Goal: Check status: Check status

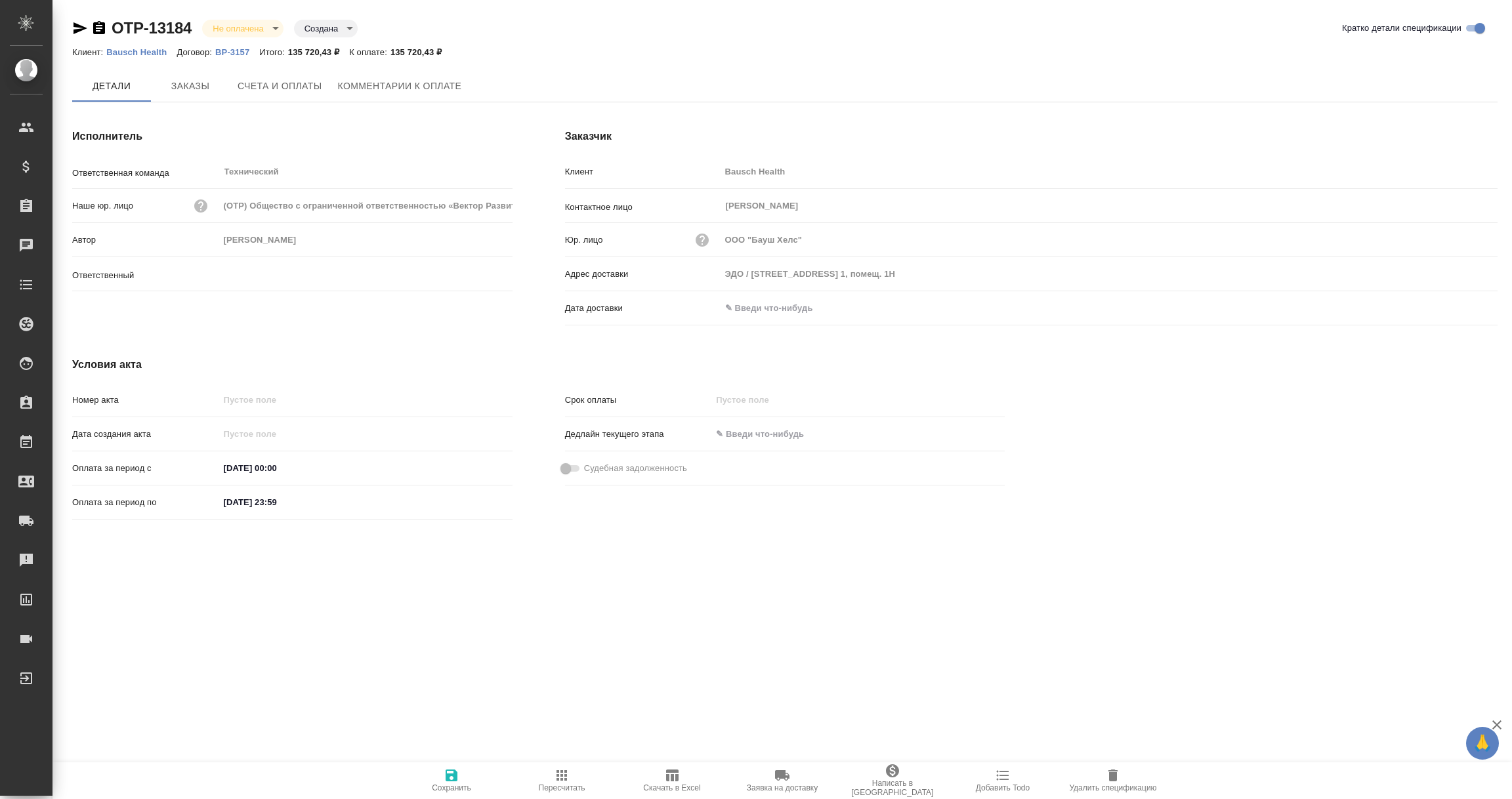
click at [753, 298] on input "text" at bounding box center [778, 307] width 115 height 19
type input "[PERSON_NAME]"
click at [1464, 302] on icon "button" at bounding box center [1460, 309] width 16 height 16
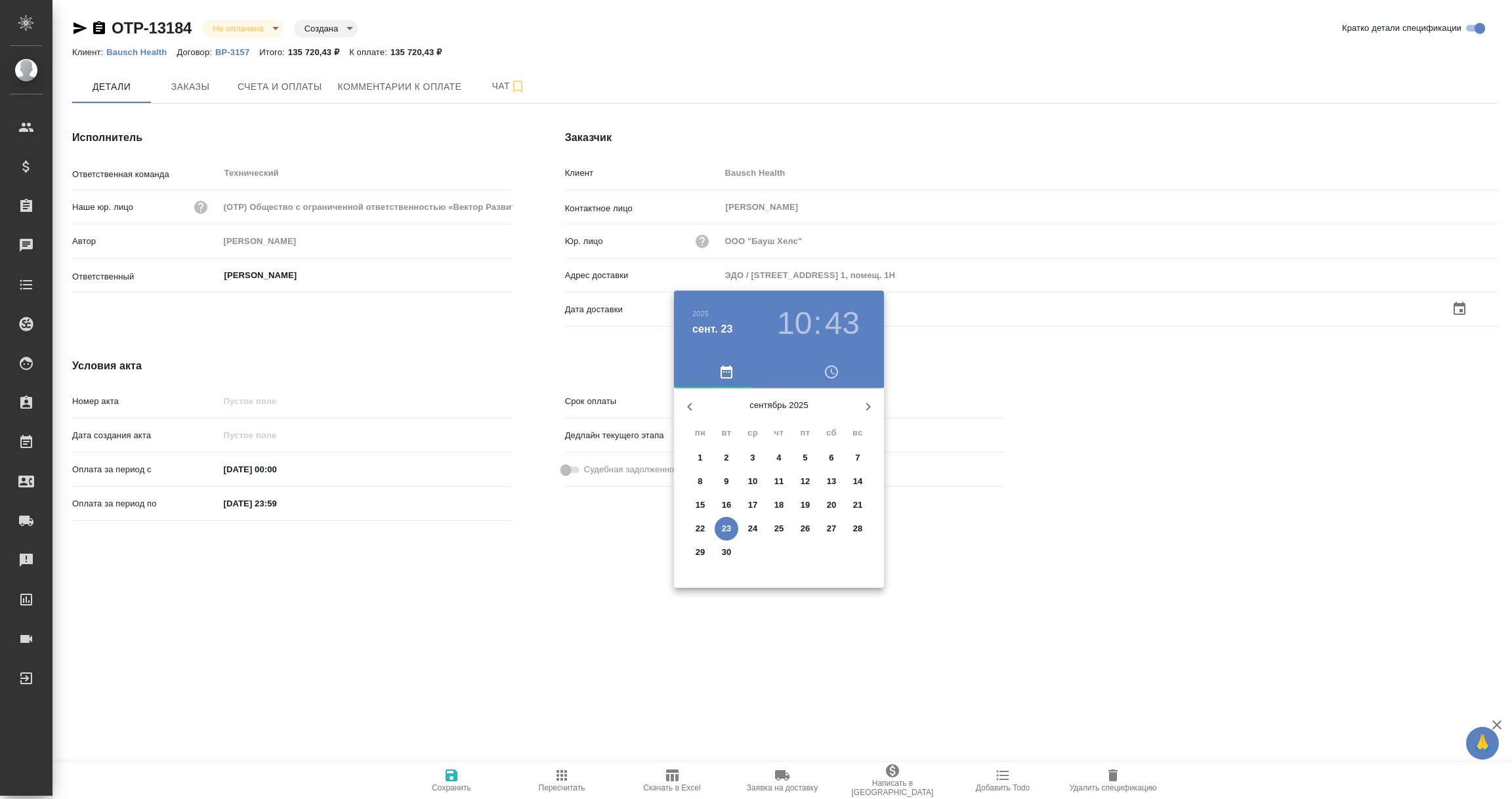
click at [731, 526] on p "23" at bounding box center [726, 529] width 10 height 13
type input "23.09.2025 10:43"
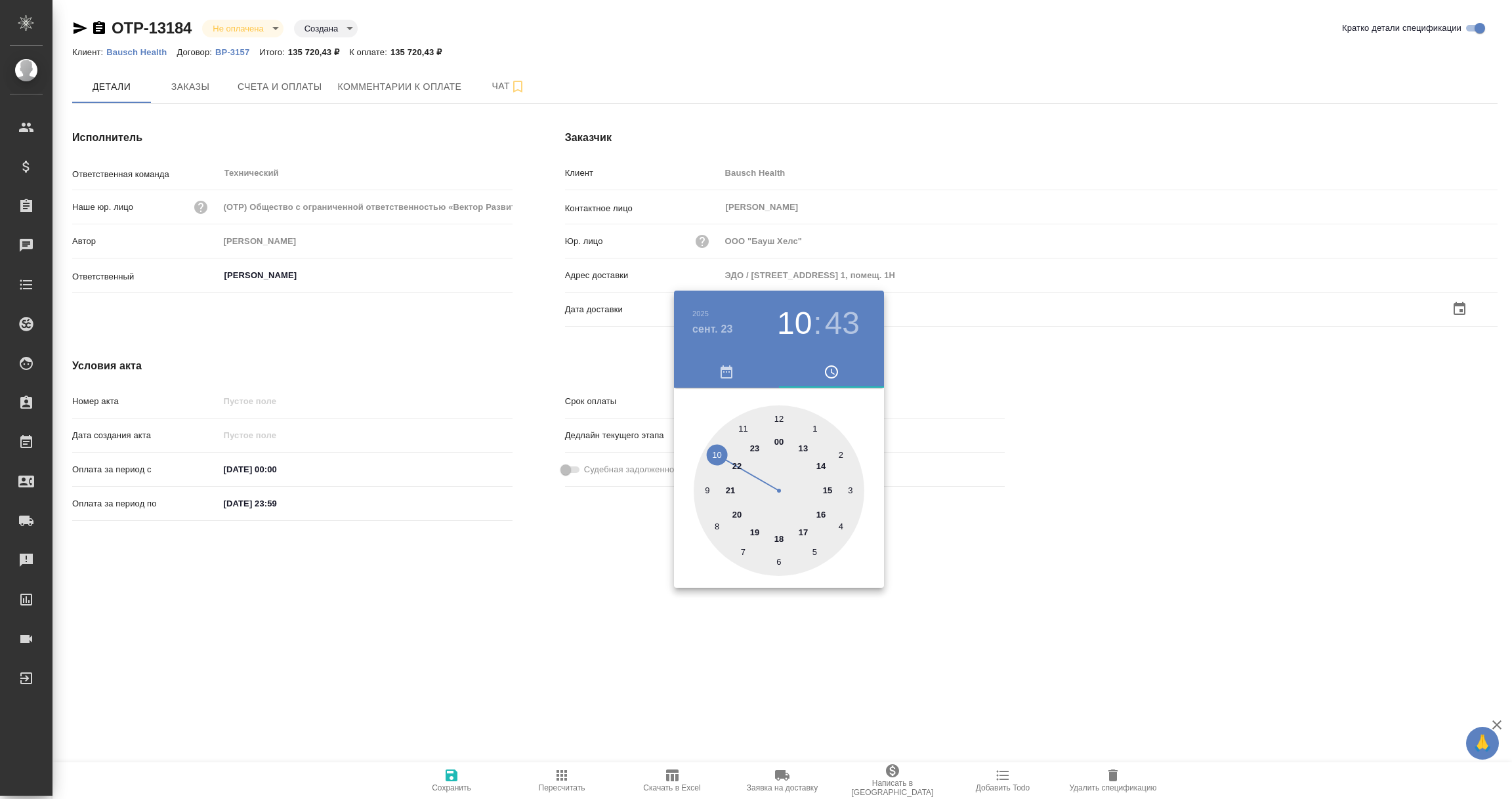
click at [523, 674] on div at bounding box center [756, 399] width 1512 height 799
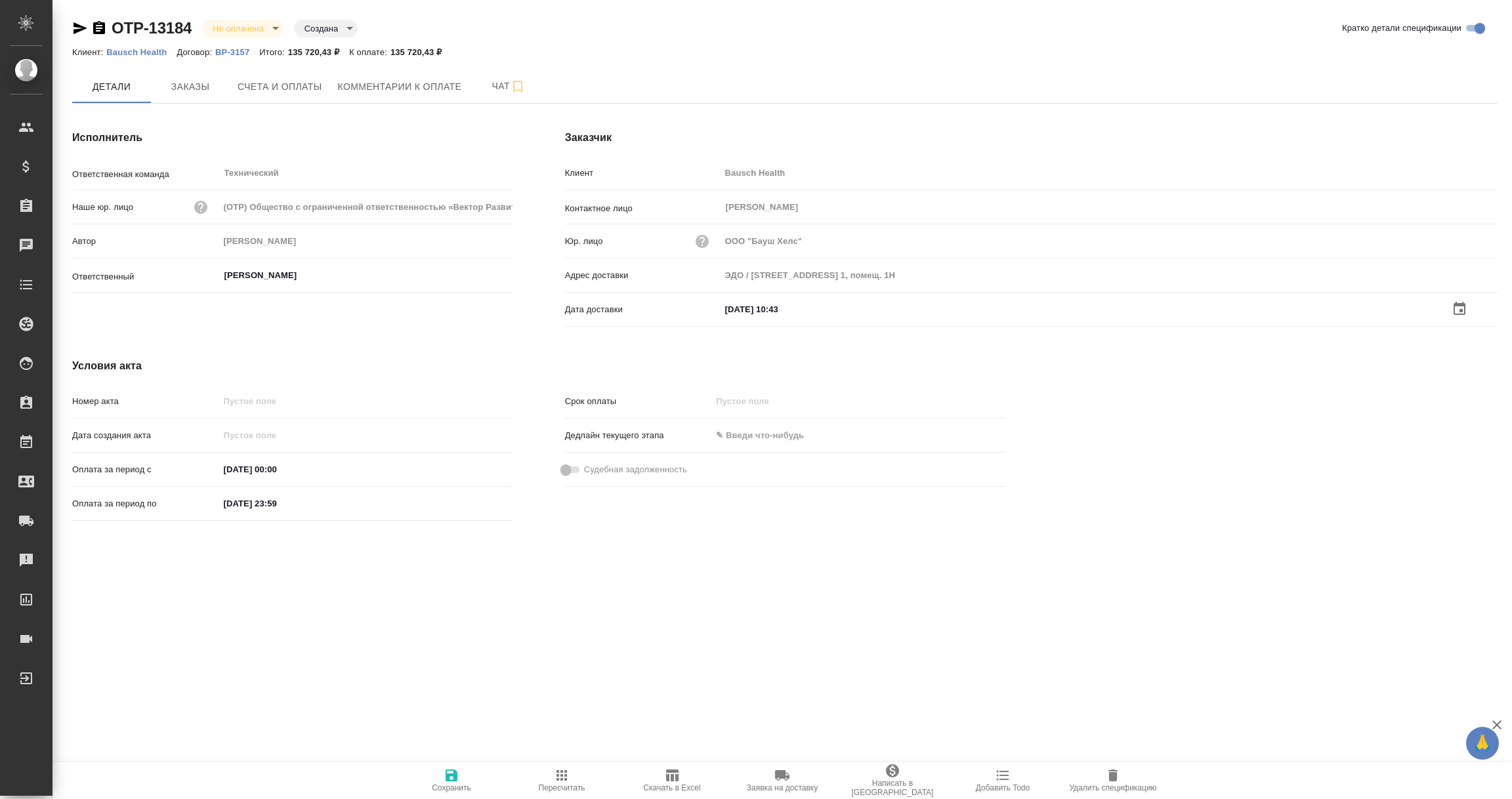
click at [451, 781] on icon "button" at bounding box center [452, 776] width 16 height 16
click at [766, 302] on input "text" at bounding box center [778, 307] width 115 height 19
click at [1464, 304] on icon "button" at bounding box center [1459, 307] width 12 height 13
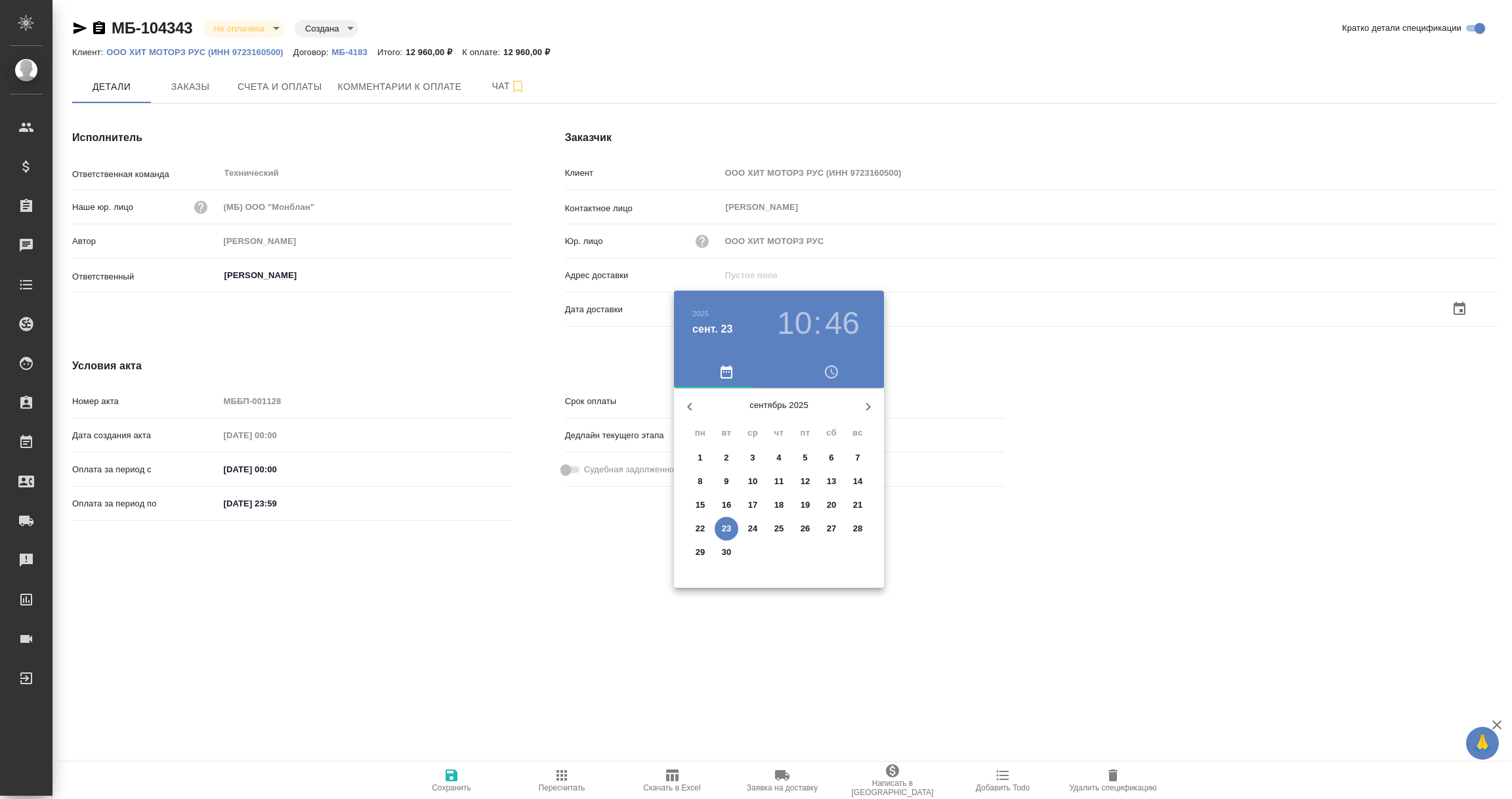
click at [729, 527] on p "23" at bounding box center [726, 529] width 10 height 13
type input "[DATE] 10:46"
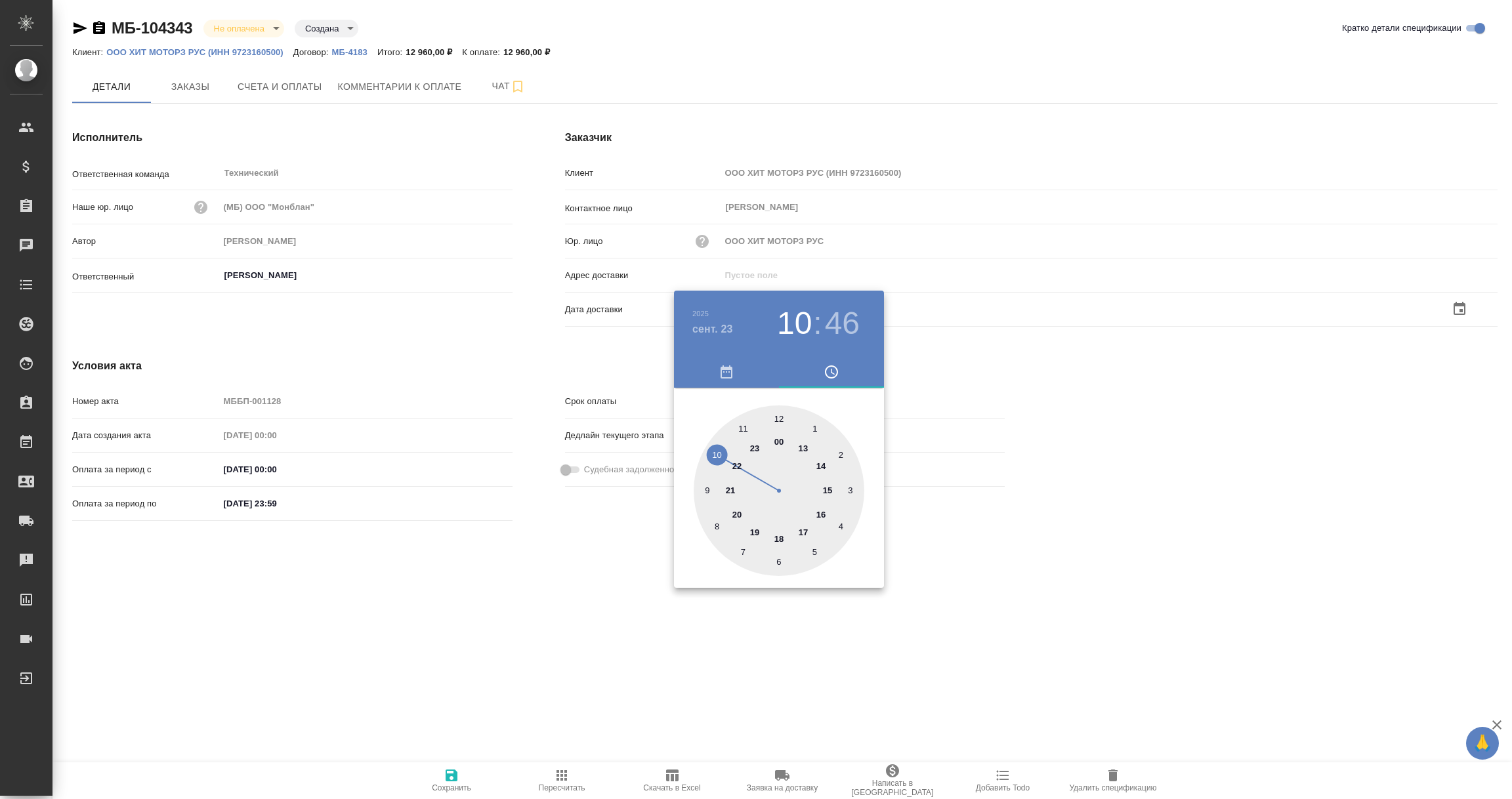
click at [542, 594] on div at bounding box center [756, 399] width 1512 height 799
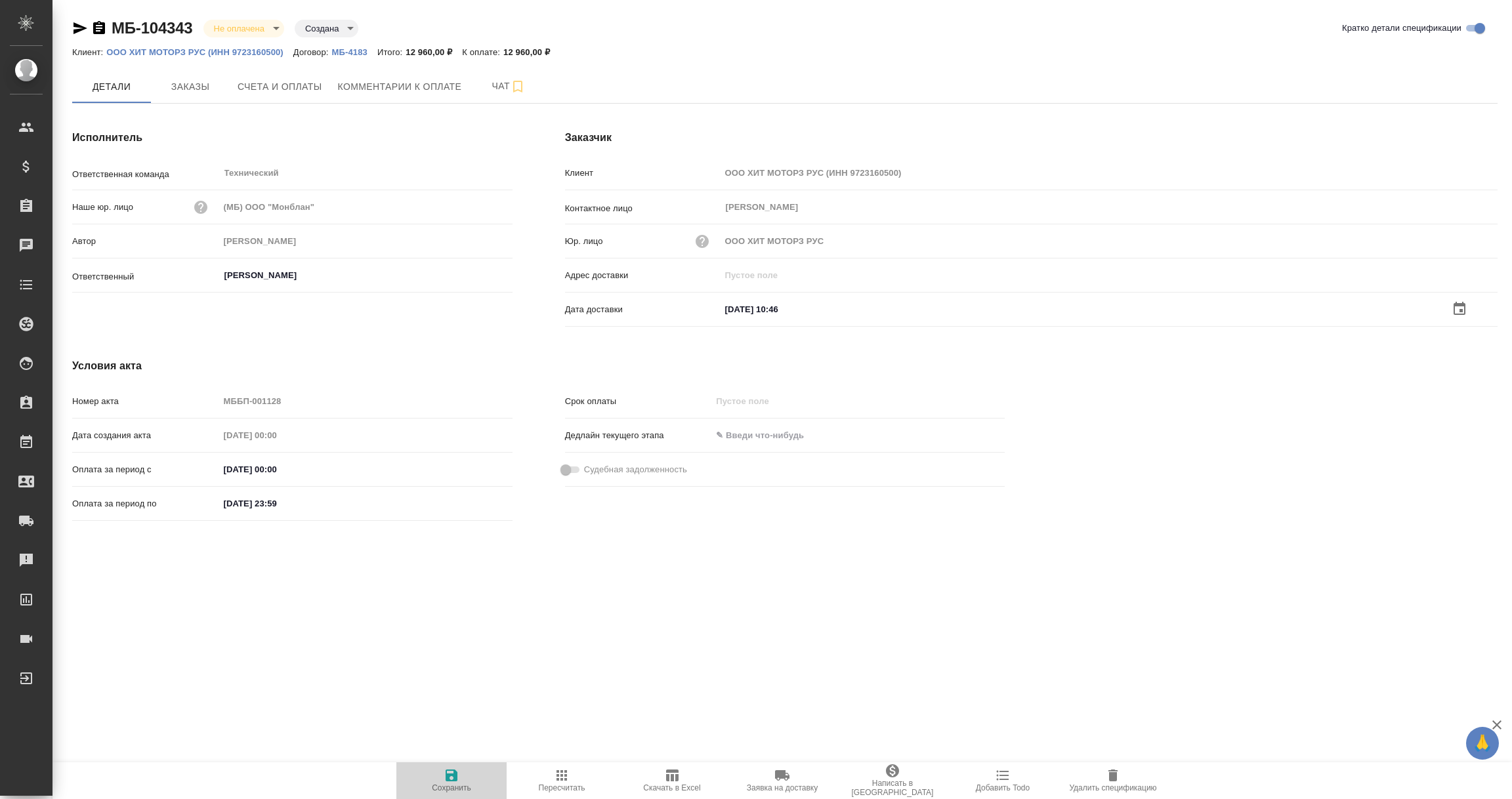
click at [455, 781] on icon "button" at bounding box center [451, 775] width 12 height 12
